Goal: Feedback & Contribution: Submit feedback/report problem

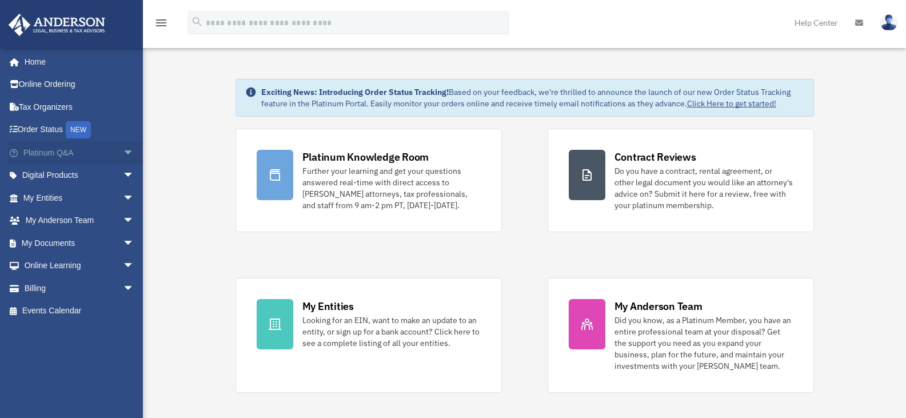
click at [56, 153] on link "Platinum Q&A arrow_drop_down" at bounding box center [79, 152] width 143 height 23
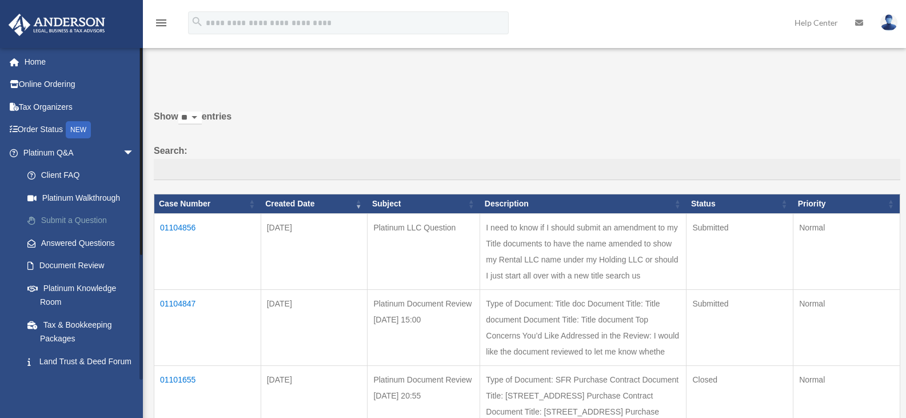
click at [81, 218] on link "Submit a Question" at bounding box center [83, 220] width 135 height 23
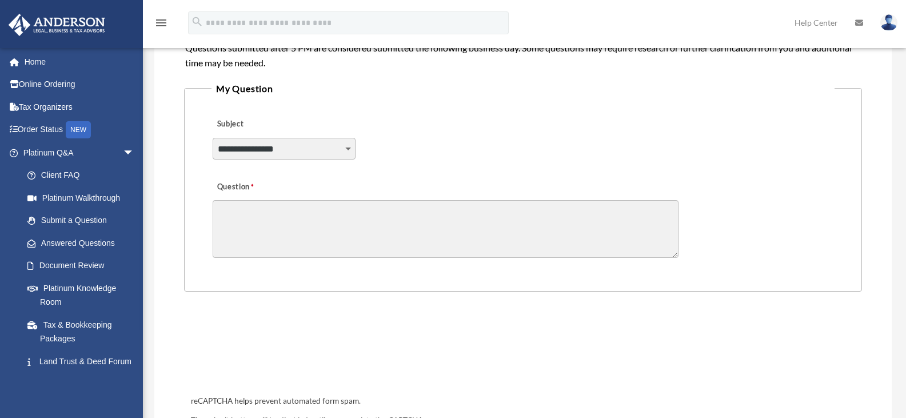
scroll to position [285, 0]
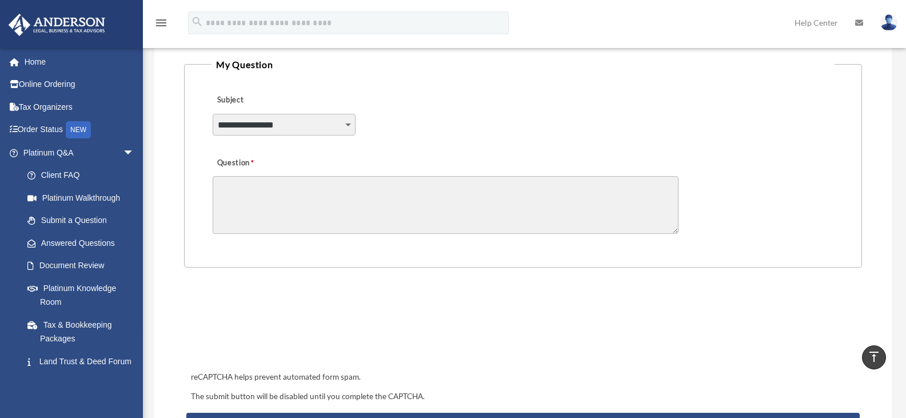
click at [346, 128] on select "**********" at bounding box center [284, 125] width 143 height 22
select select "******"
click at [213, 114] on select "**********" at bounding box center [284, 125] width 143 height 22
click at [331, 213] on textarea "Question" at bounding box center [446, 205] width 466 height 58
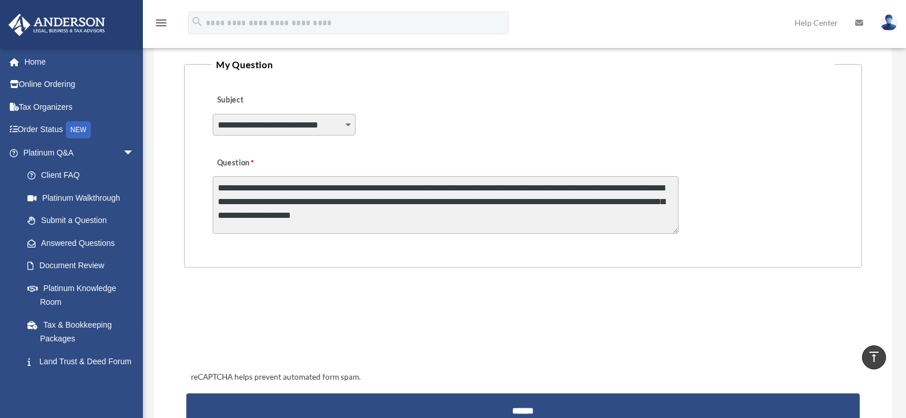
click at [454, 221] on textarea "**********" at bounding box center [446, 205] width 466 height 58
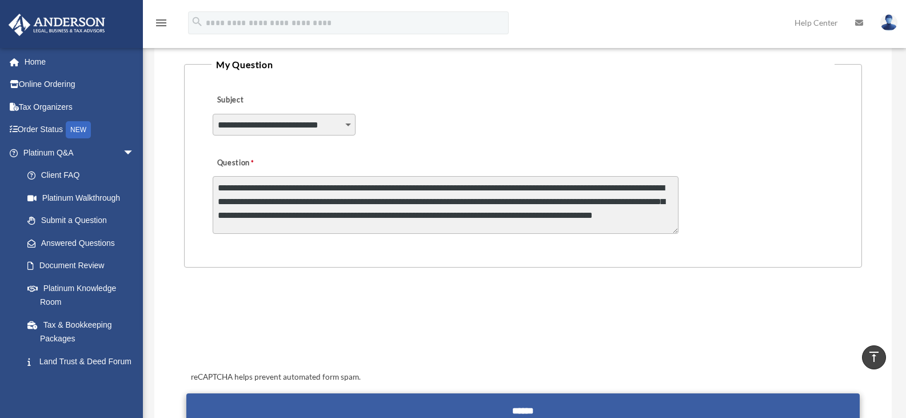
type textarea "**********"
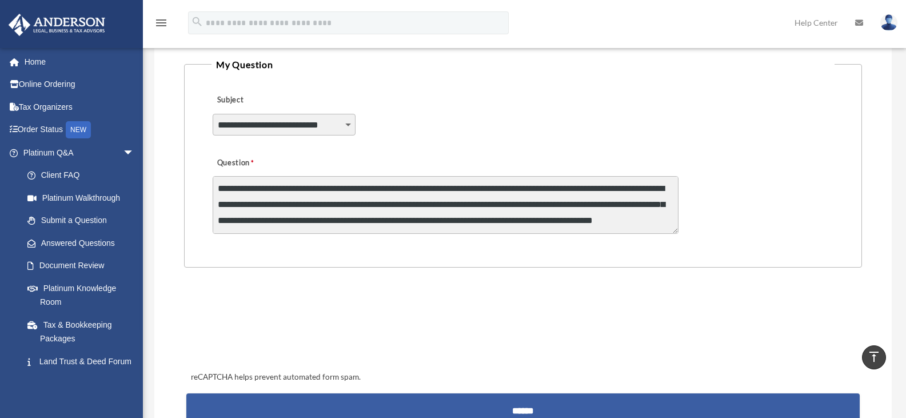
scroll to position [3, 0]
click at [501, 398] on input "******" at bounding box center [523, 406] width 674 height 27
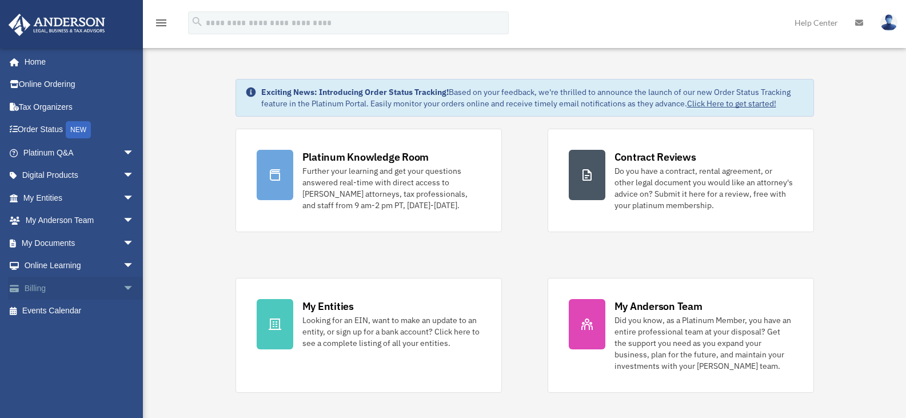
click at [32, 289] on link "Billing arrow_drop_down" at bounding box center [79, 288] width 143 height 23
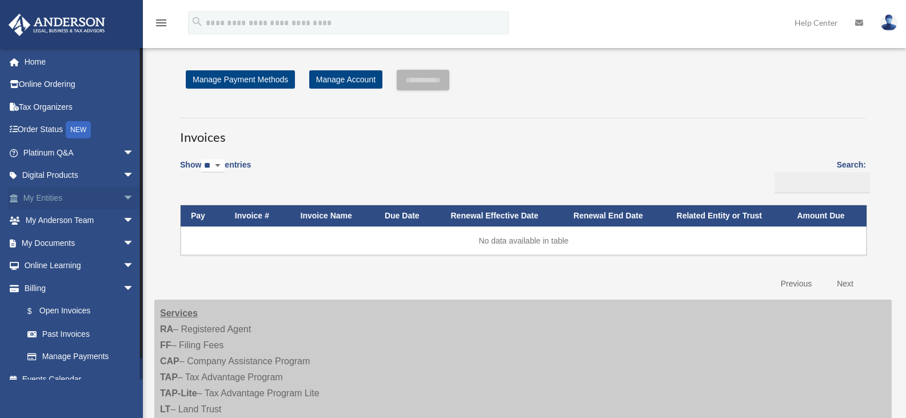
click at [51, 201] on link "My Entities arrow_drop_down" at bounding box center [79, 197] width 143 height 23
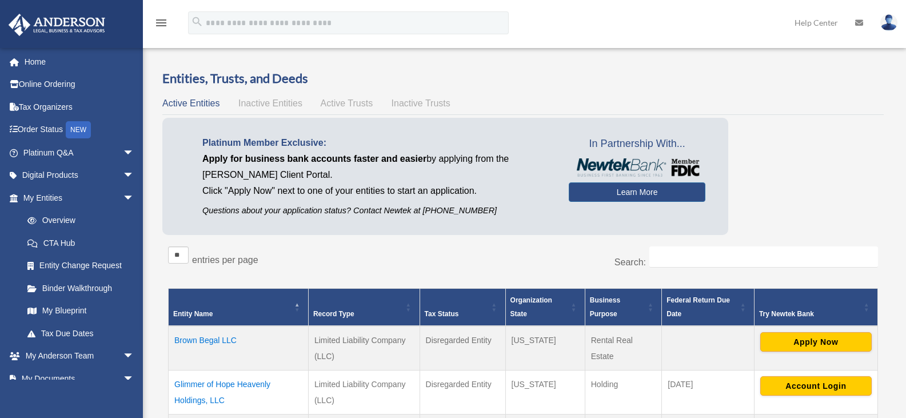
click at [209, 338] on td "Brown Begal LLC" at bounding box center [239, 348] width 140 height 45
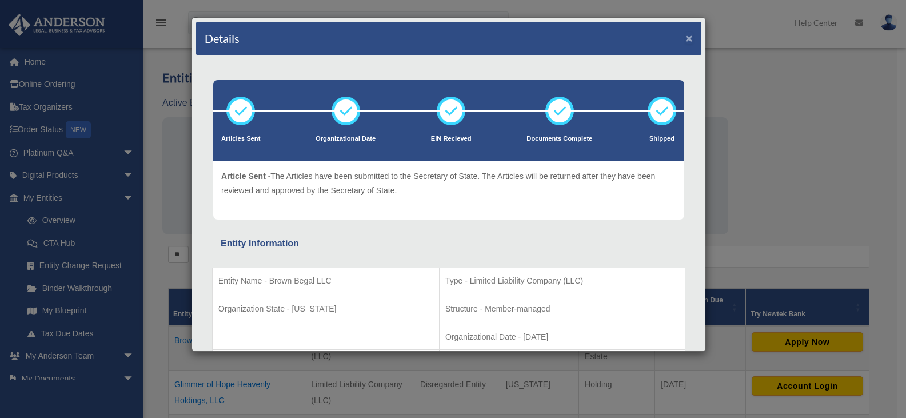
click at [685, 41] on button "×" at bounding box center [688, 38] width 7 height 12
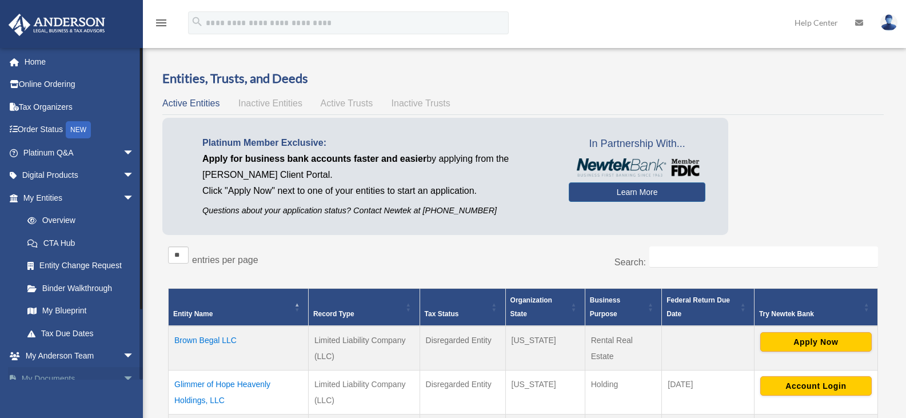
click at [67, 374] on link "My Documents arrow_drop_down" at bounding box center [79, 378] width 143 height 23
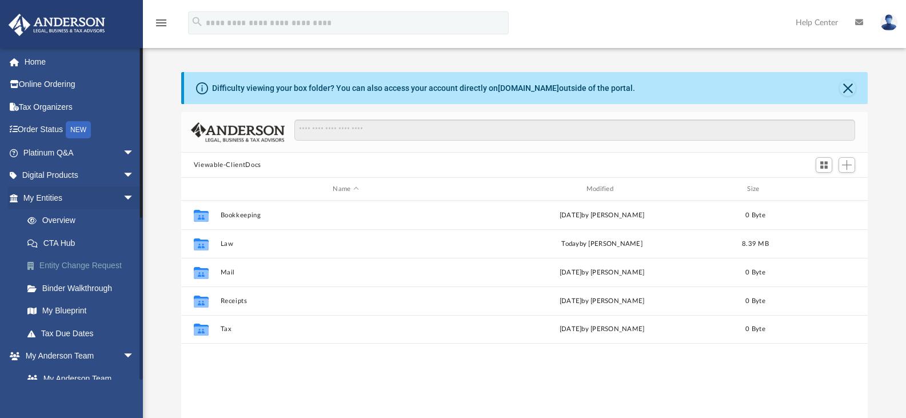
scroll to position [252, 678]
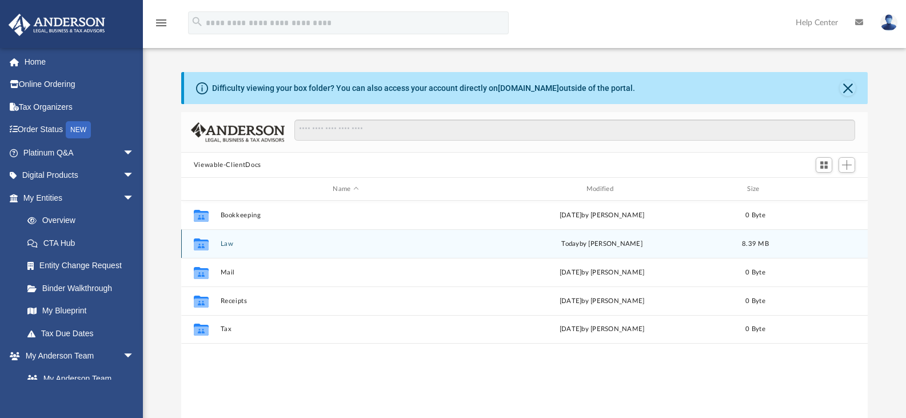
click at [228, 251] on div "Collaborated Folder Law [DATE] by [PERSON_NAME] 8.39 MB" at bounding box center [524, 243] width 687 height 29
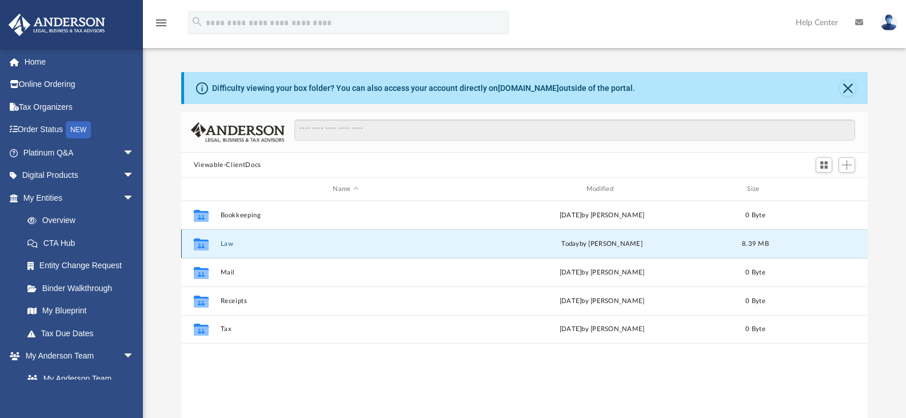
click at [232, 242] on button "Law" at bounding box center [345, 243] width 251 height 7
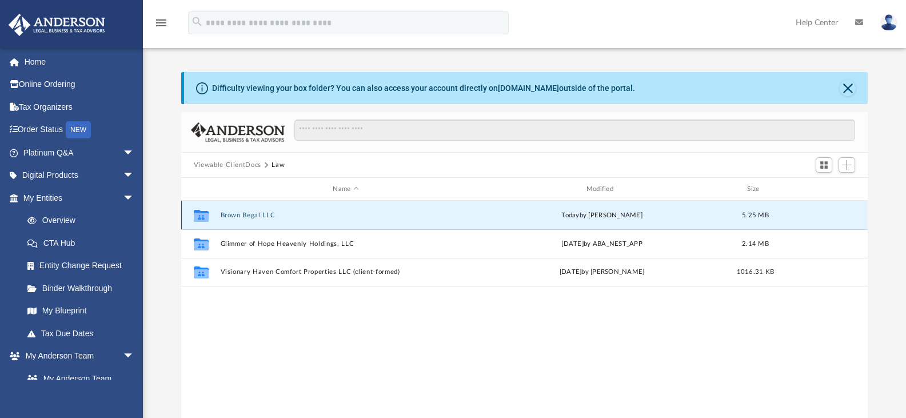
click at [261, 214] on button "Brown Begal LLC" at bounding box center [345, 215] width 251 height 7
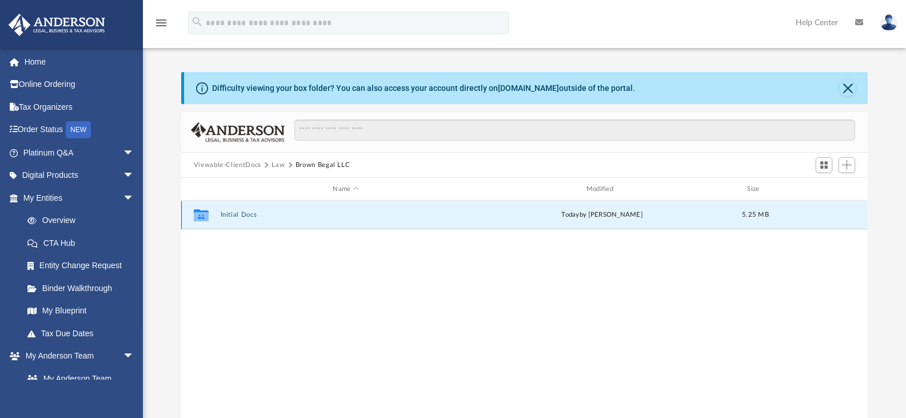
click at [244, 216] on button "Initial Docs" at bounding box center [345, 214] width 251 height 7
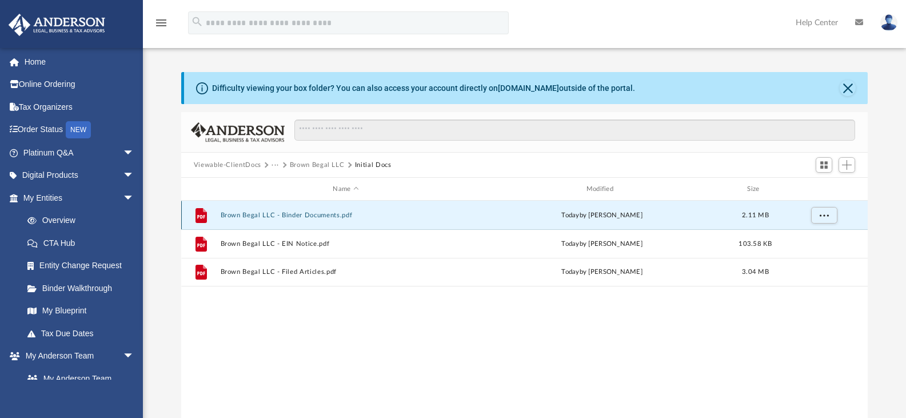
click at [306, 216] on button "Brown Begal LLC - Binder Documents.pdf" at bounding box center [345, 215] width 251 height 7
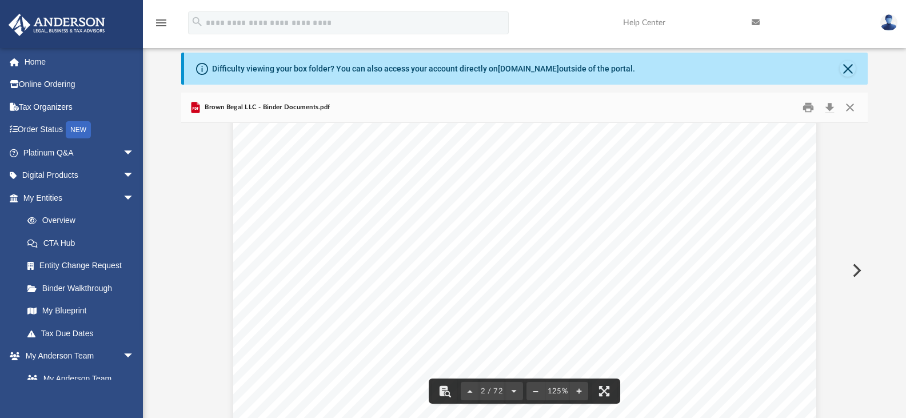
scroll to position [0, 0]
click at [413, 346] on span "Enclosed in this portfolio, you will find your operating agreement for" at bounding box center [446, 346] width 291 height 10
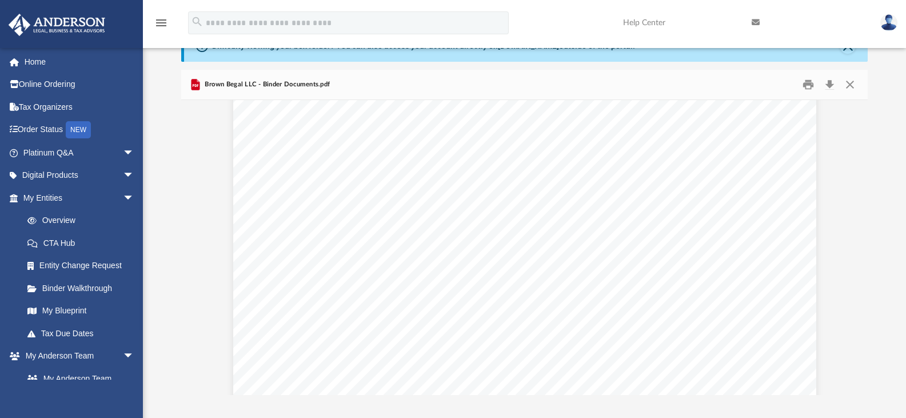
scroll to position [2561, 0]
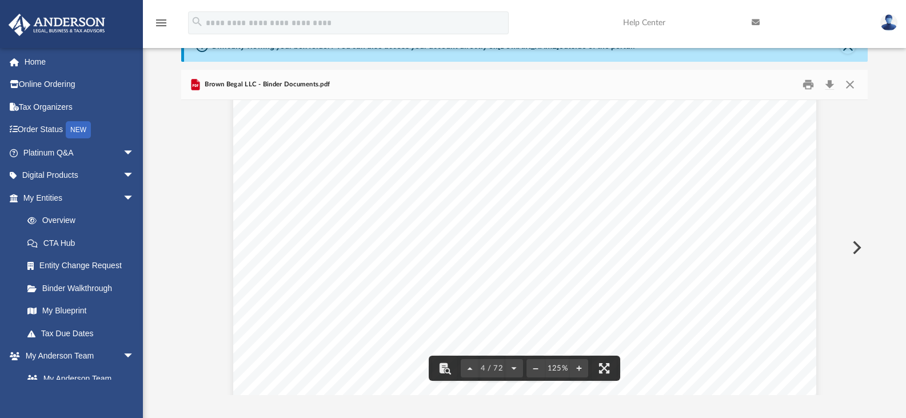
click at [463, 253] on span "here" at bounding box center [468, 251] width 18 height 10
drag, startPoint x: 488, startPoint y: 321, endPoint x: 598, endPoint y: 322, distance: 110.3
click at [598, 322] on span "Revenue’s website. The name of the form is BPT-IN with Calculations." at bounding box center [452, 323] width 303 height 10
click at [602, 169] on div "Common Banking Account Questions Who will be the [PERSON_NAME] on the account? …" at bounding box center [524, 240] width 583 height 755
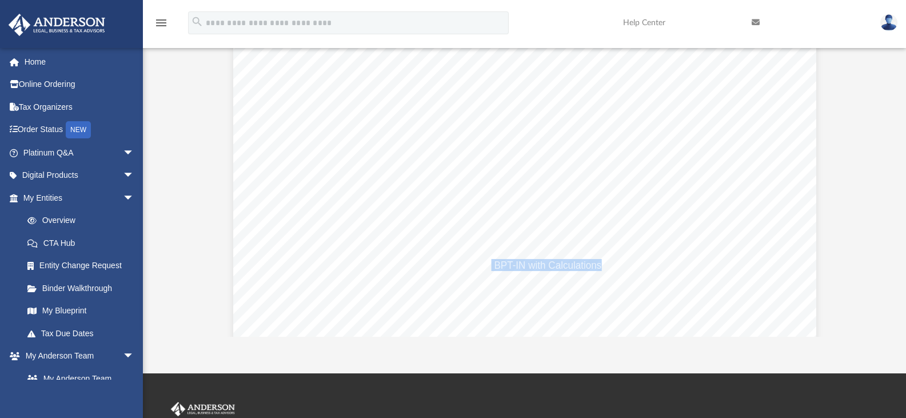
scroll to position [102, 0]
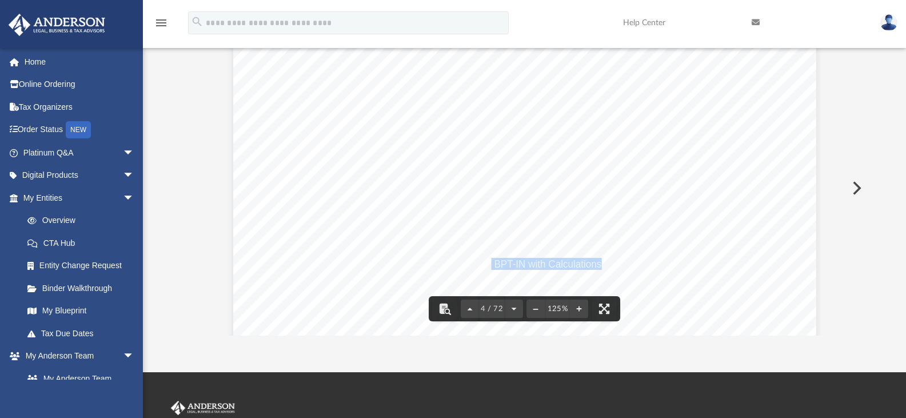
click at [777, 208] on div "Common Banking Account Questions Who will be the [PERSON_NAME] on the account? …" at bounding box center [524, 180] width 583 height 755
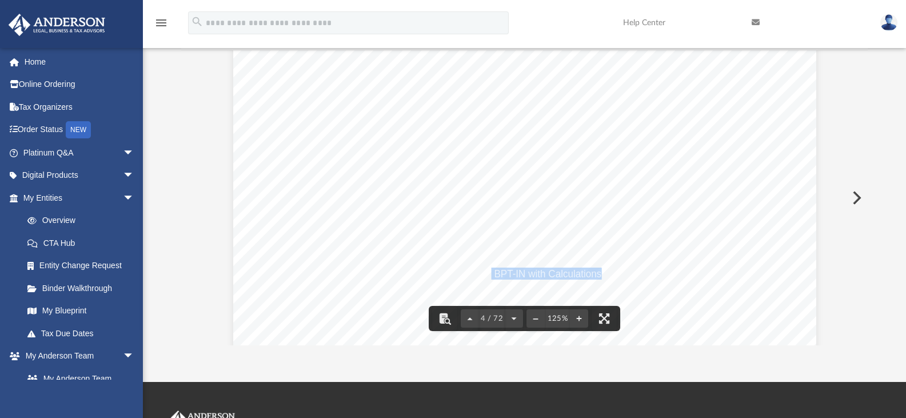
scroll to position [91, 0]
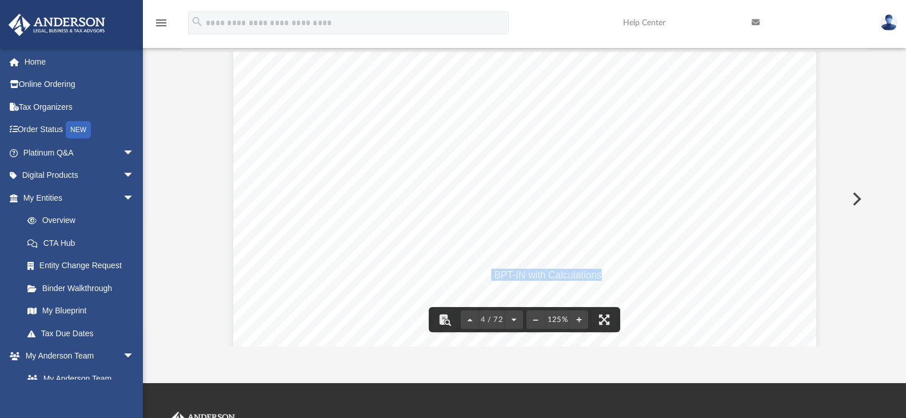
click at [640, 273] on div "Common Banking Account Questions Who will be the [PERSON_NAME] on the account? …" at bounding box center [524, 191] width 583 height 755
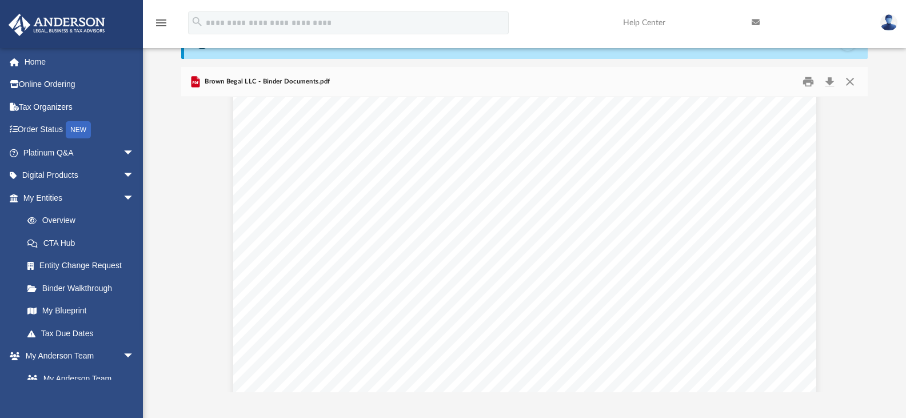
scroll to position [3110, 0]
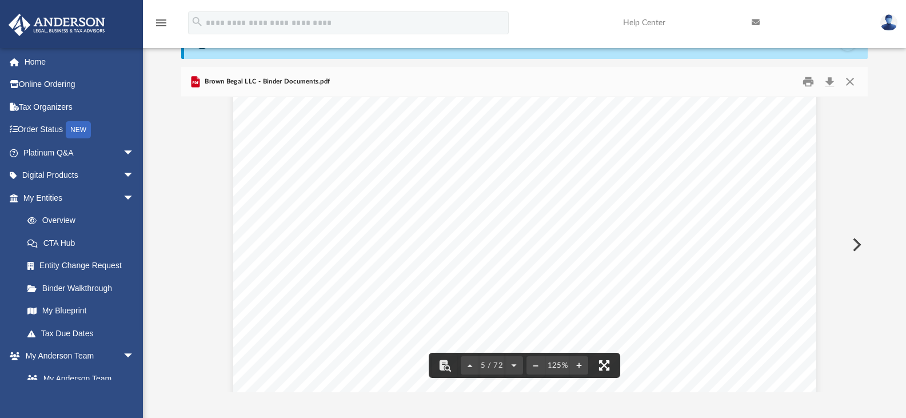
click at [606, 368] on button "File preview" at bounding box center [604, 365] width 25 height 25
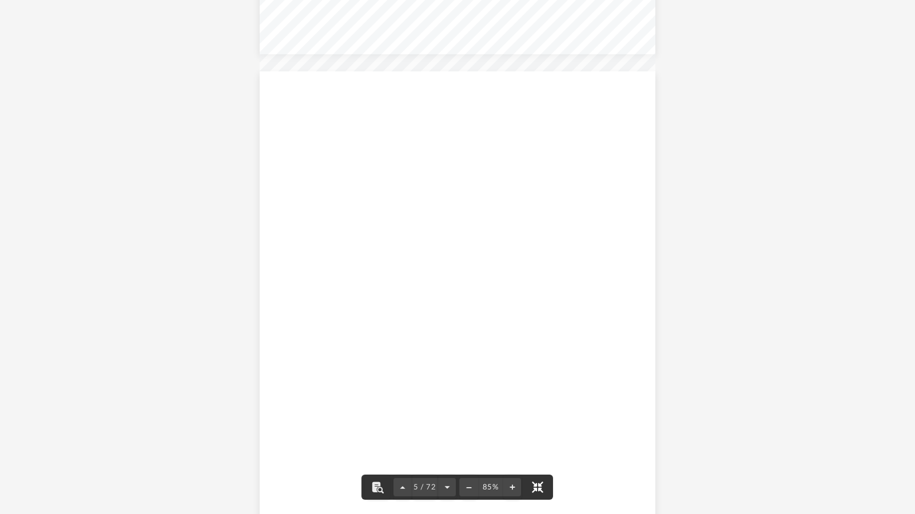
scroll to position [2115, 0]
click at [516, 417] on button "File preview" at bounding box center [512, 487] width 18 height 25
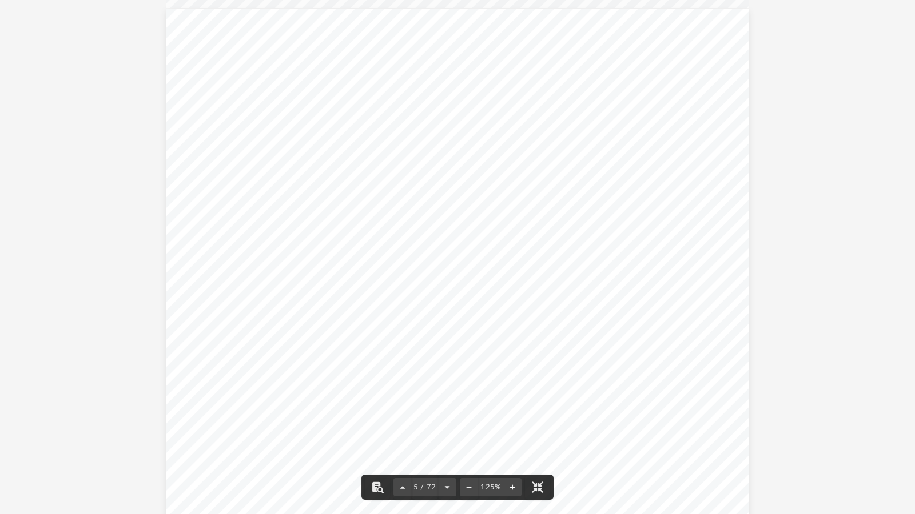
click at [516, 417] on button "File preview" at bounding box center [512, 487] width 18 height 25
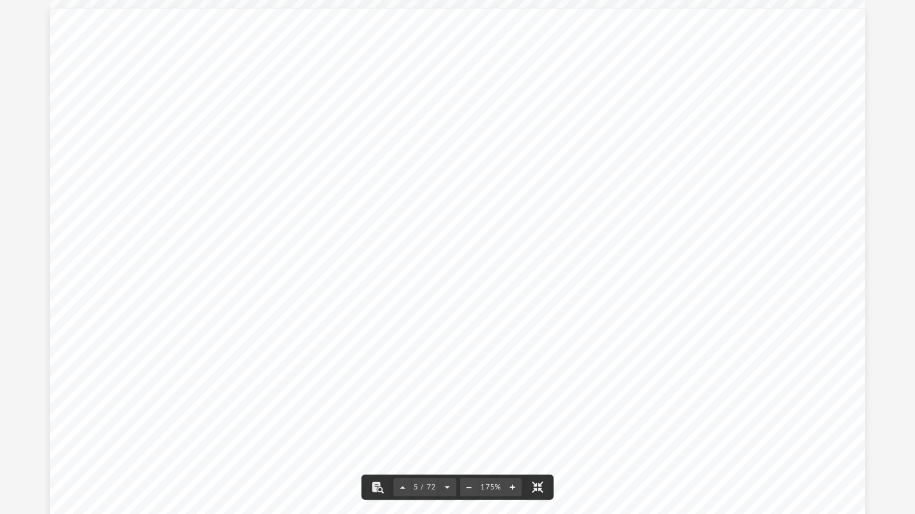
click at [516, 417] on button "File preview" at bounding box center [512, 487] width 18 height 25
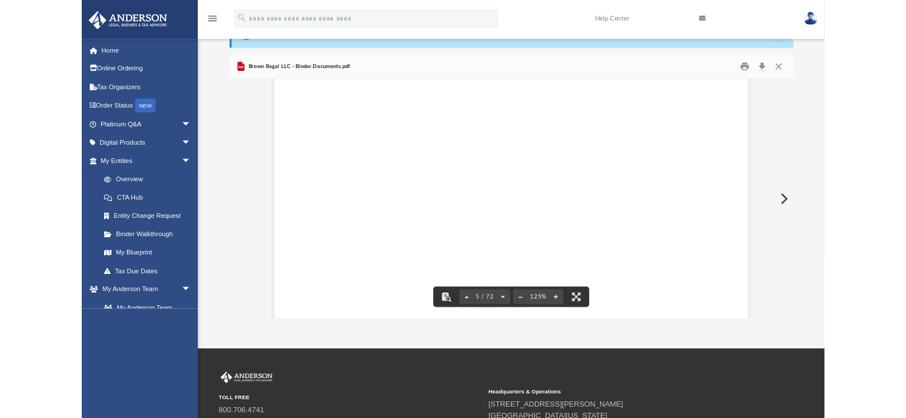
scroll to position [3087, 47]
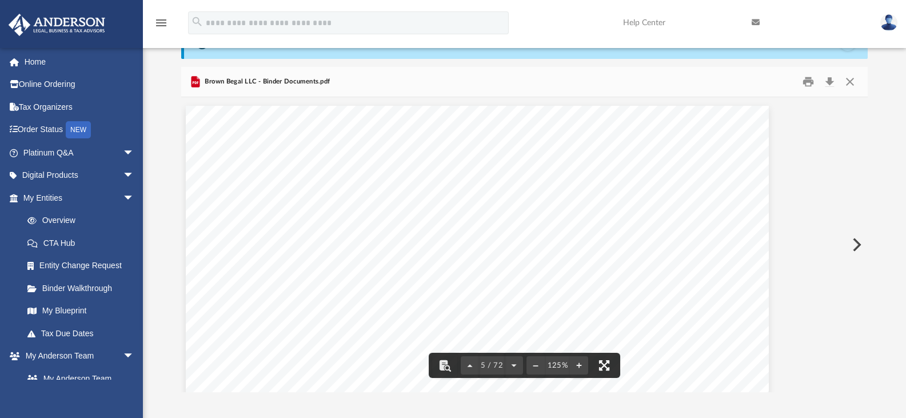
click at [608, 369] on button "File preview" at bounding box center [604, 365] width 25 height 25
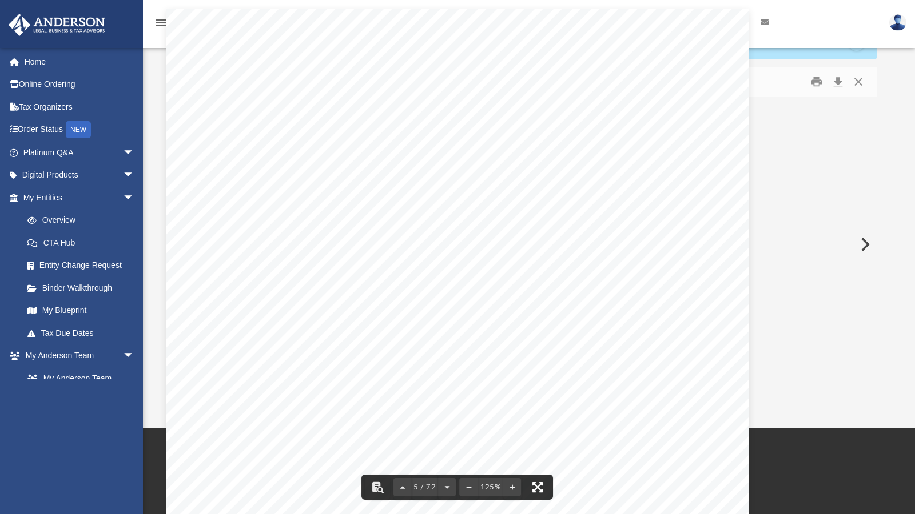
scroll to position [252, 686]
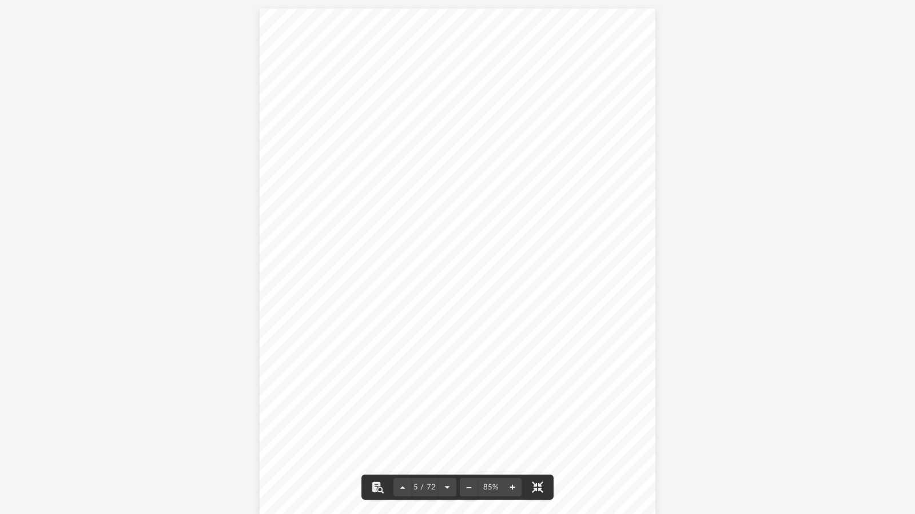
click at [514, 417] on button "File preview" at bounding box center [512, 487] width 18 height 25
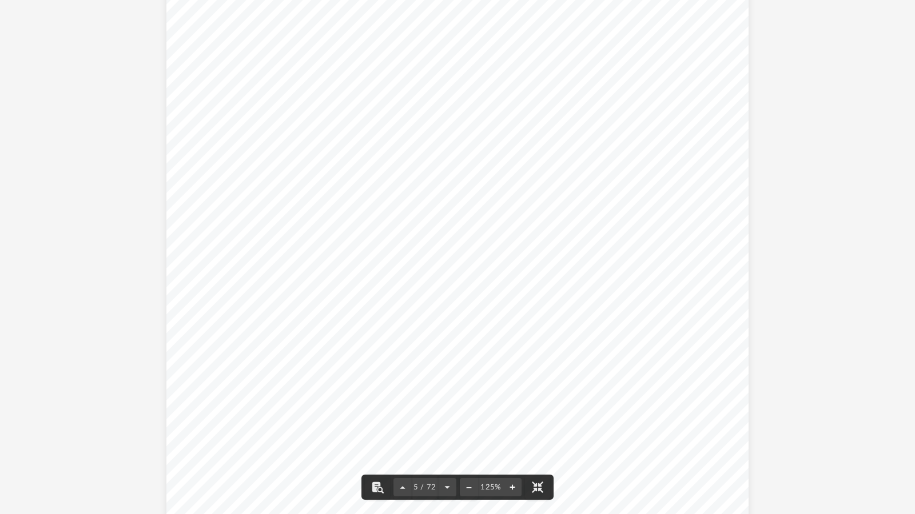
click at [514, 417] on button "File preview" at bounding box center [512, 487] width 18 height 25
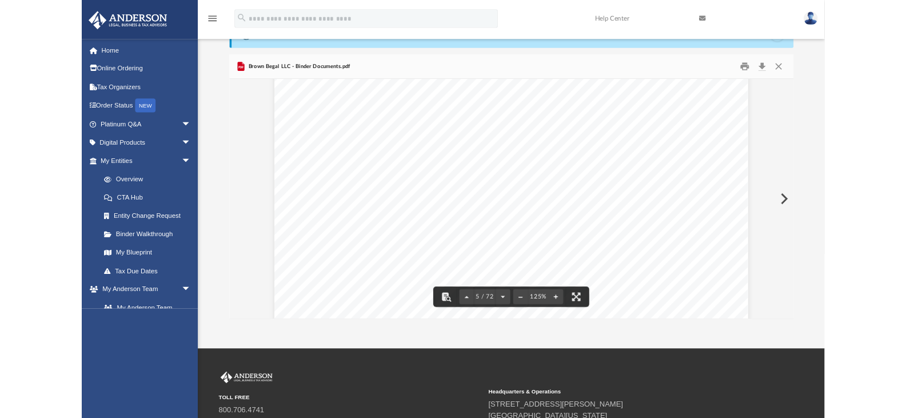
scroll to position [252, 678]
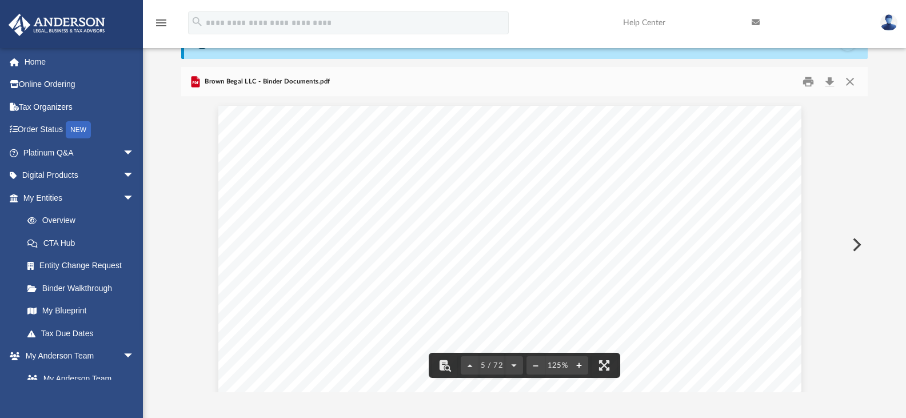
click at [581, 364] on button "File preview" at bounding box center [579, 365] width 18 height 25
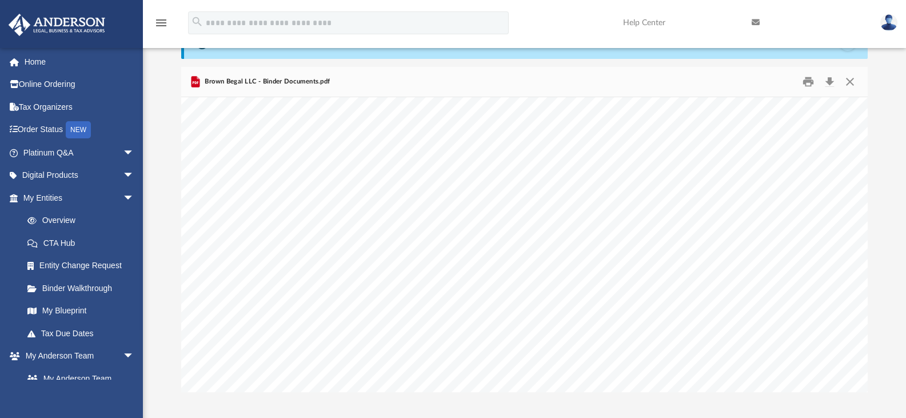
scroll to position [4041, 0]
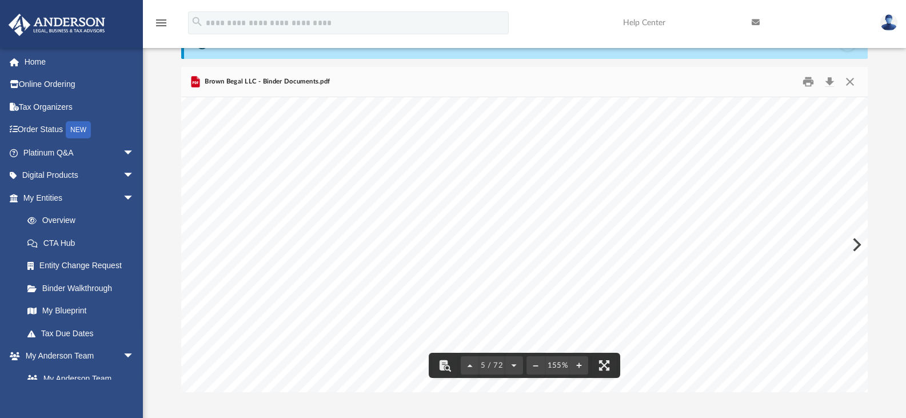
click at [568, 305] on div "Page 5" at bounding box center [542, 344] width 723 height 936
click at [658, 365] on div "Page 5" at bounding box center [542, 344] width 723 height 936
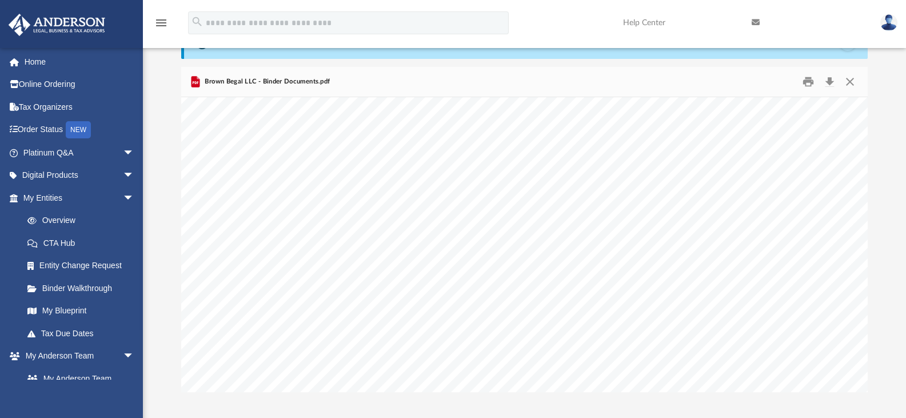
scroll to position [4270, 0]
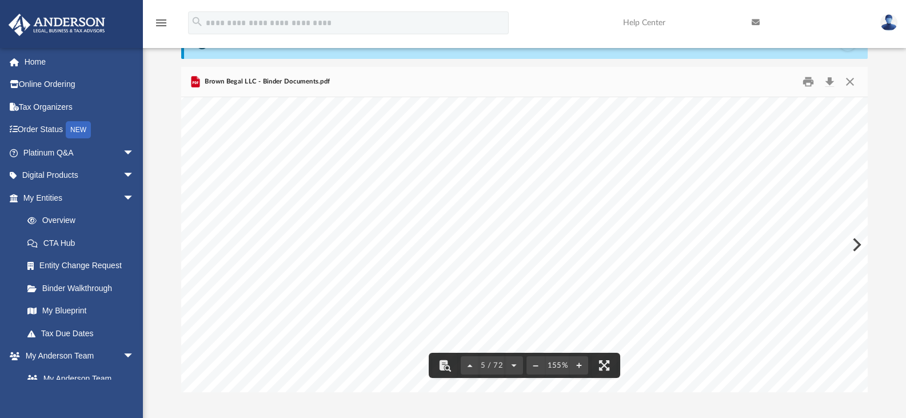
click at [536, 348] on div "Page 5" at bounding box center [542, 115] width 723 height 936
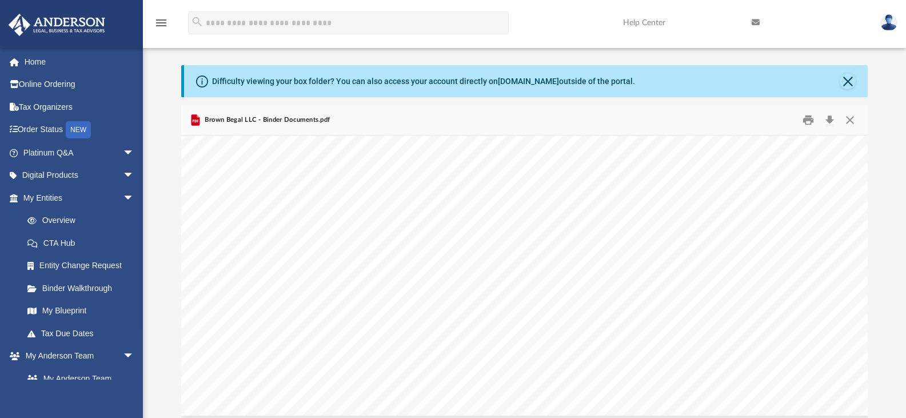
scroll to position [0, 0]
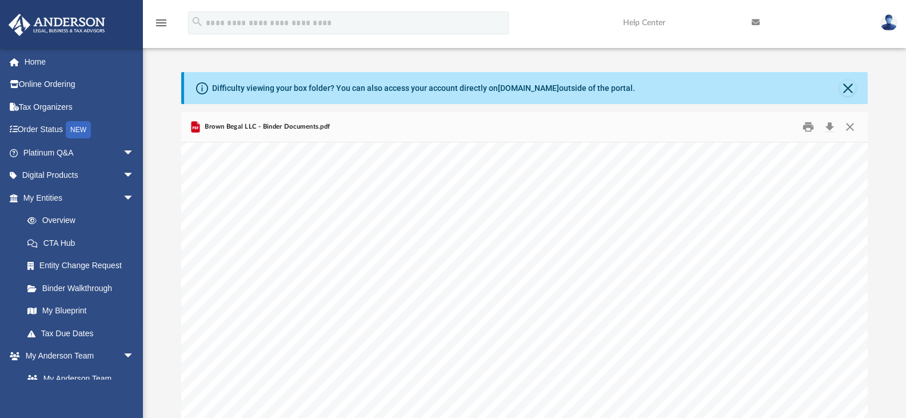
scroll to position [4887, 0]
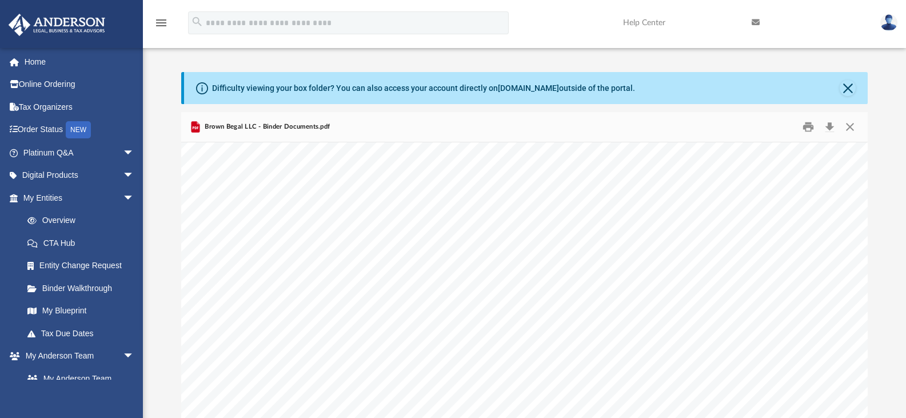
scroll to position [5230, 0]
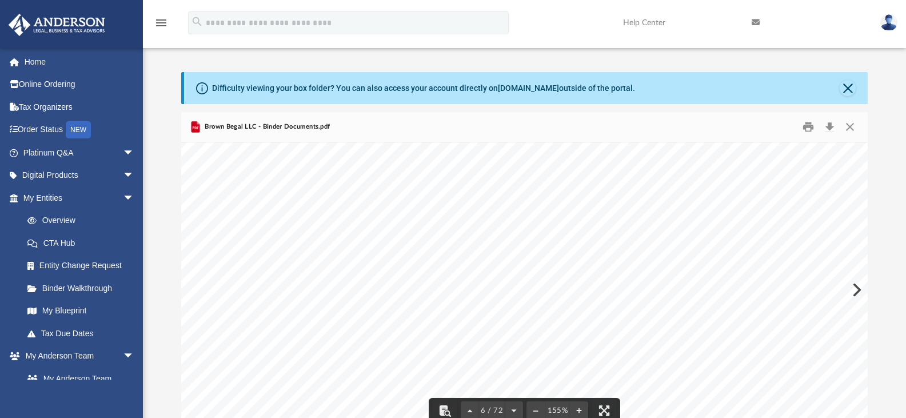
click at [644, 343] on div "Page 6" at bounding box center [542, 153] width 723 height 936
click at [704, 358] on div "Page 6" at bounding box center [542, 153] width 723 height 936
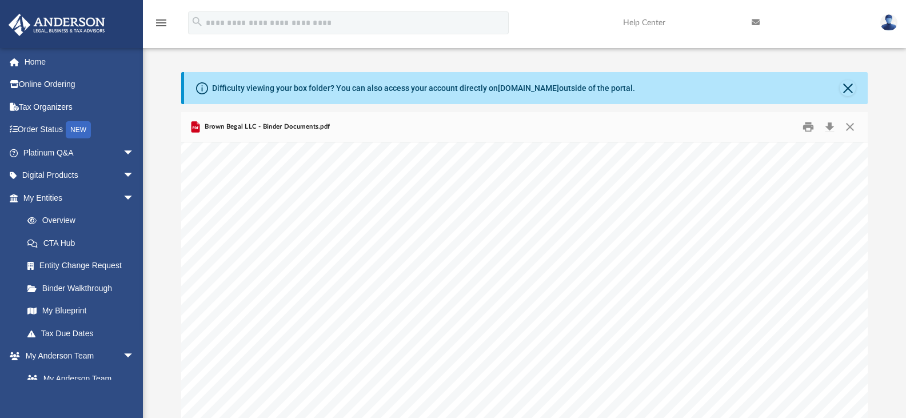
scroll to position [5756, 0]
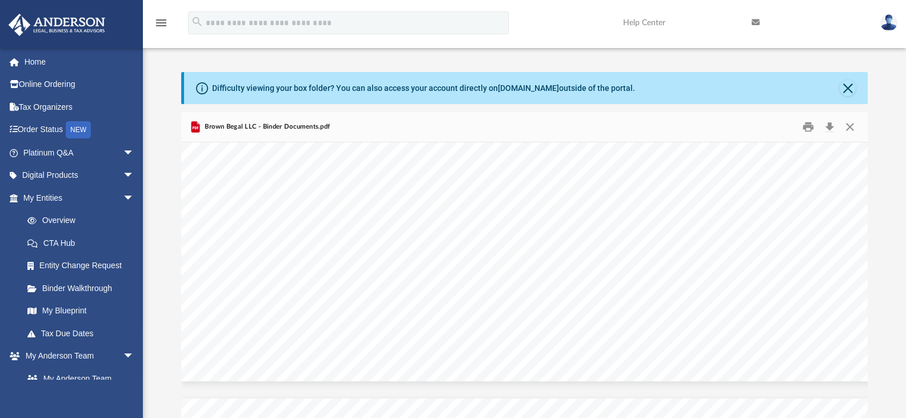
scroll to position [5481, 0]
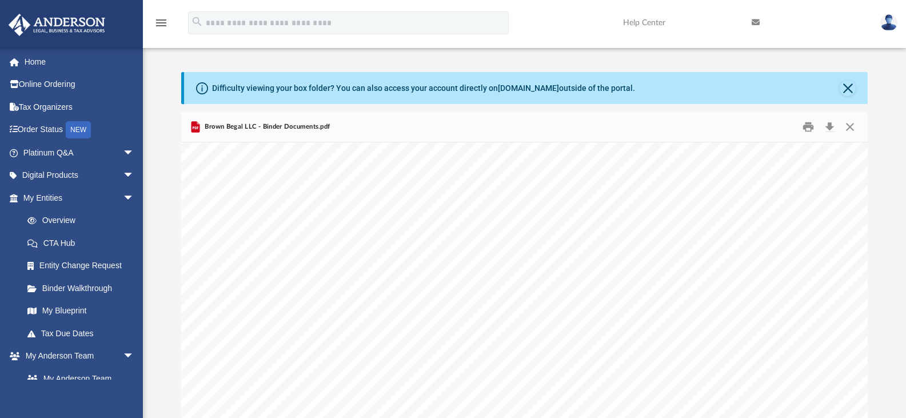
scroll to position [6808, 0]
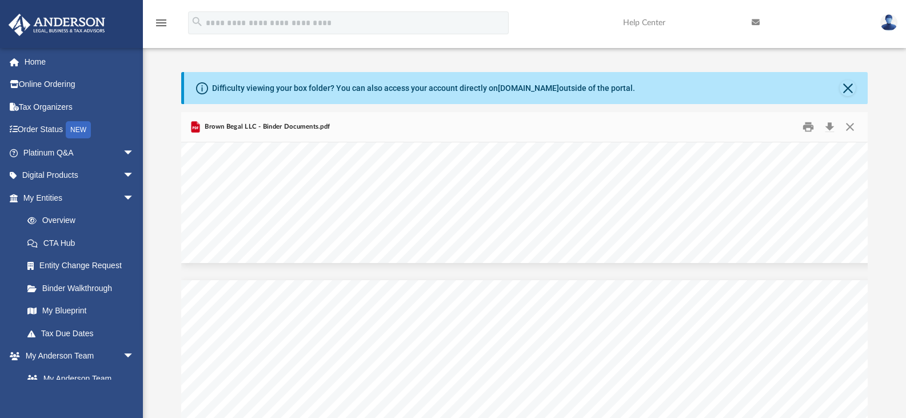
scroll to position [5596, 0]
